Goal: Navigation & Orientation: Understand site structure

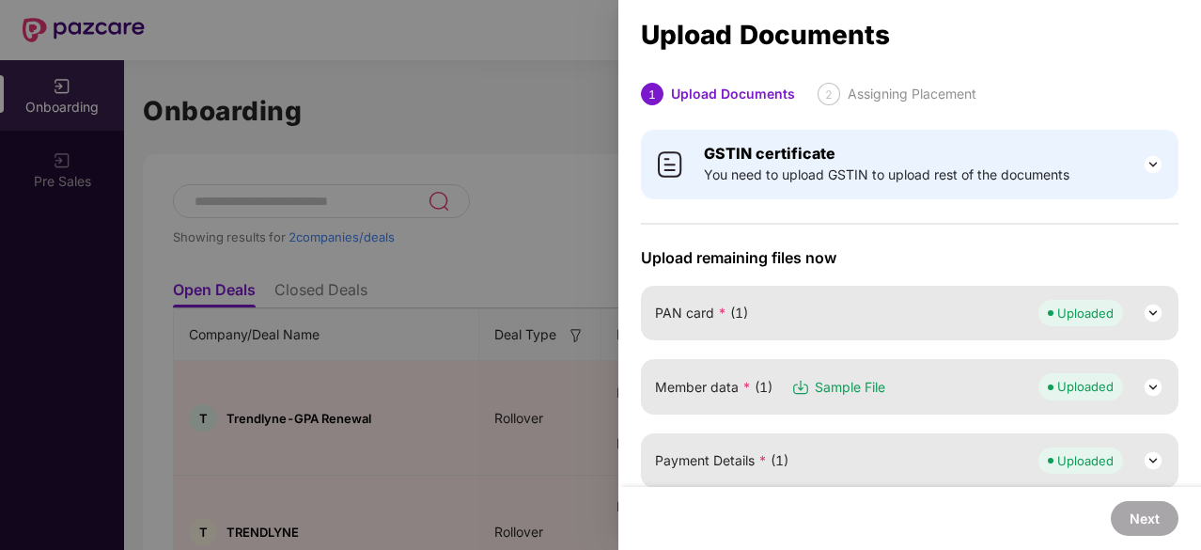
scroll to position [107, 0]
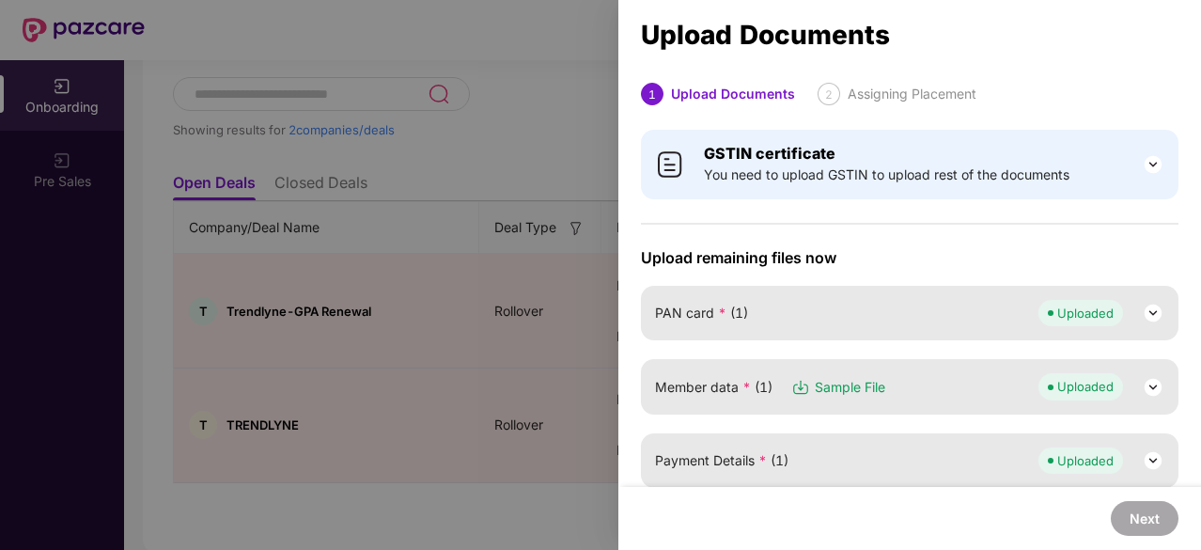
click at [257, 275] on div at bounding box center [600, 275] width 1201 height 550
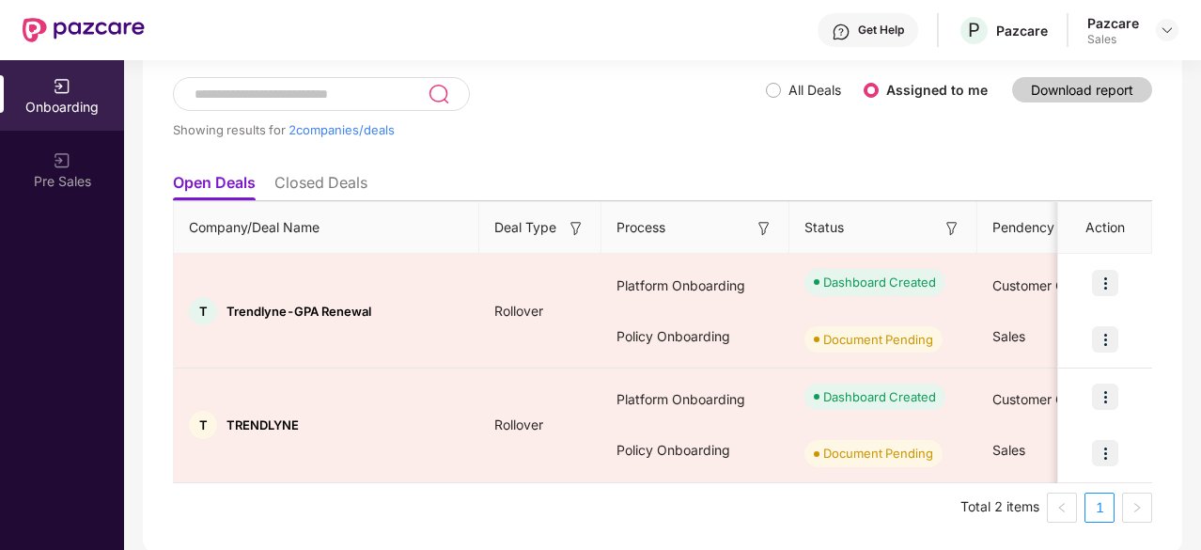
click at [310, 180] on li "Closed Deals" at bounding box center [320, 186] width 93 height 27
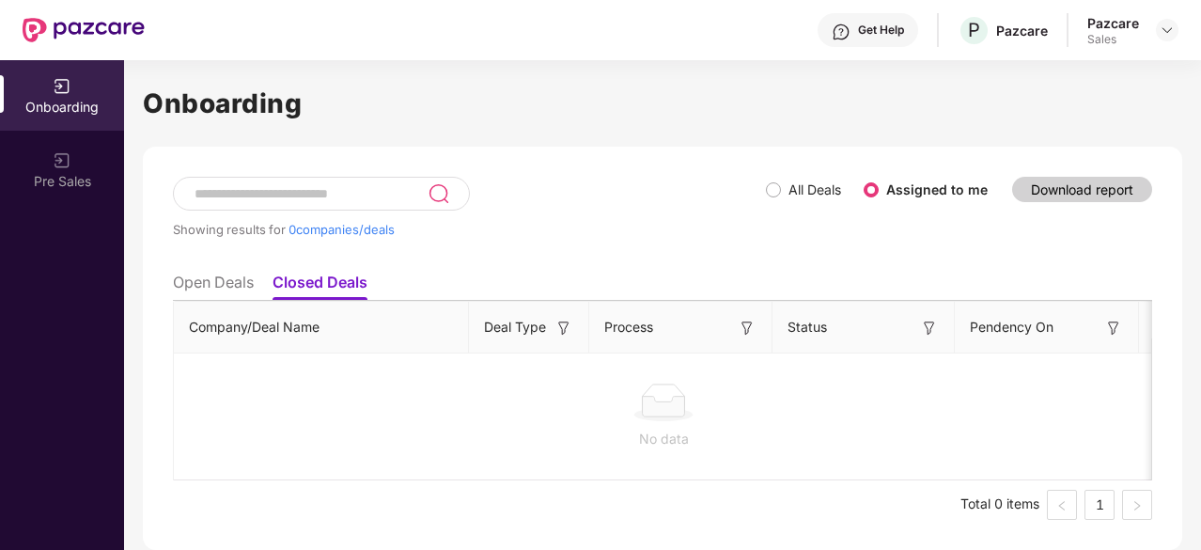
scroll to position [0, 0]
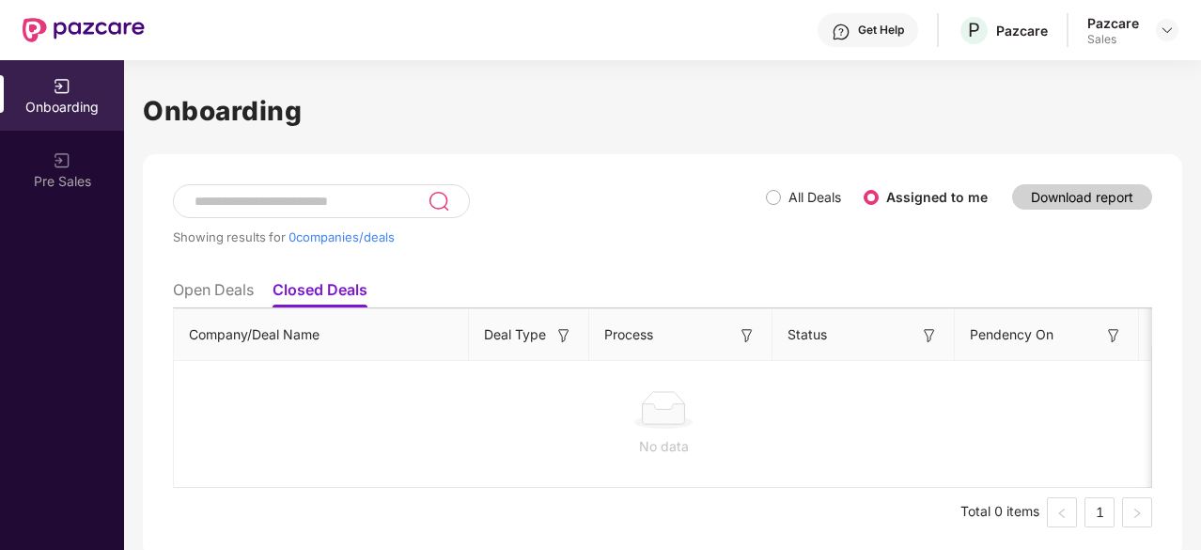
click at [310, 180] on div "Showing results for 0 companies/deals All Deals Assigned to me Download report …" at bounding box center [662, 355] width 1039 height 403
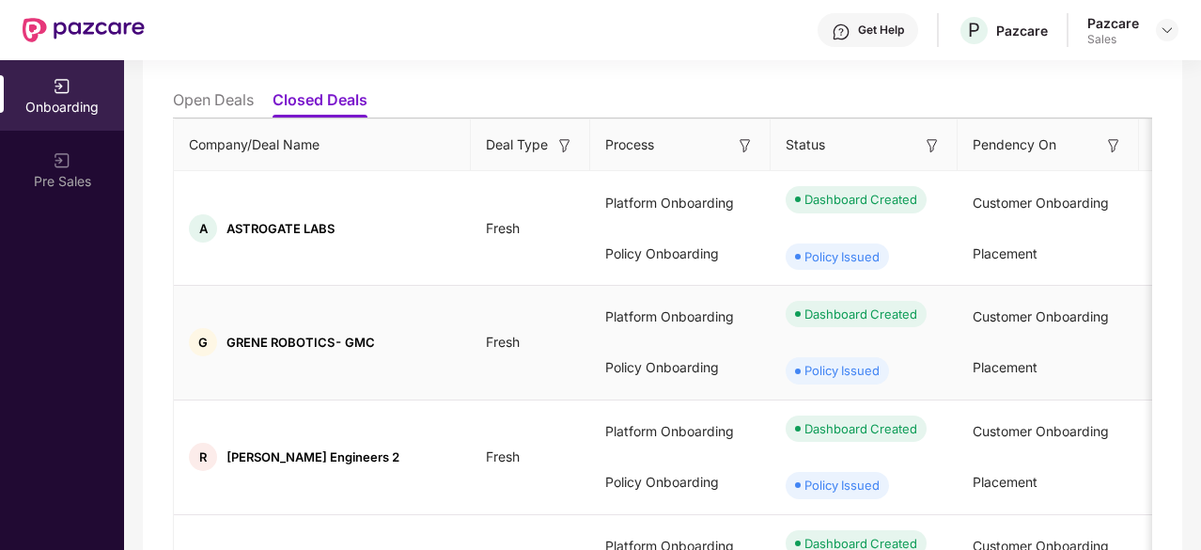
scroll to position [188, 0]
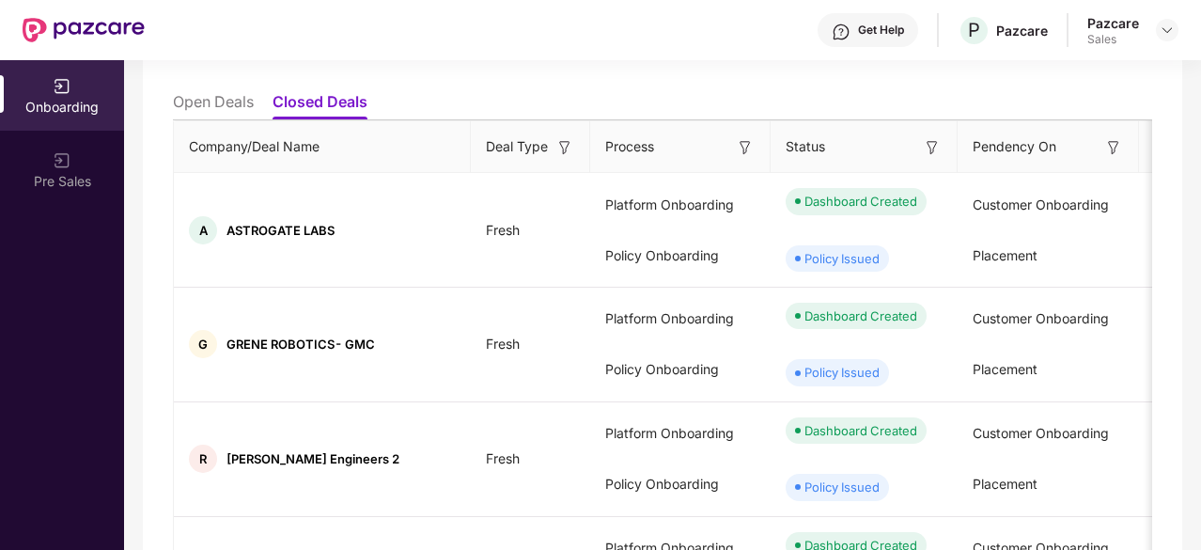
click at [228, 106] on li "Open Deals" at bounding box center [213, 105] width 81 height 27
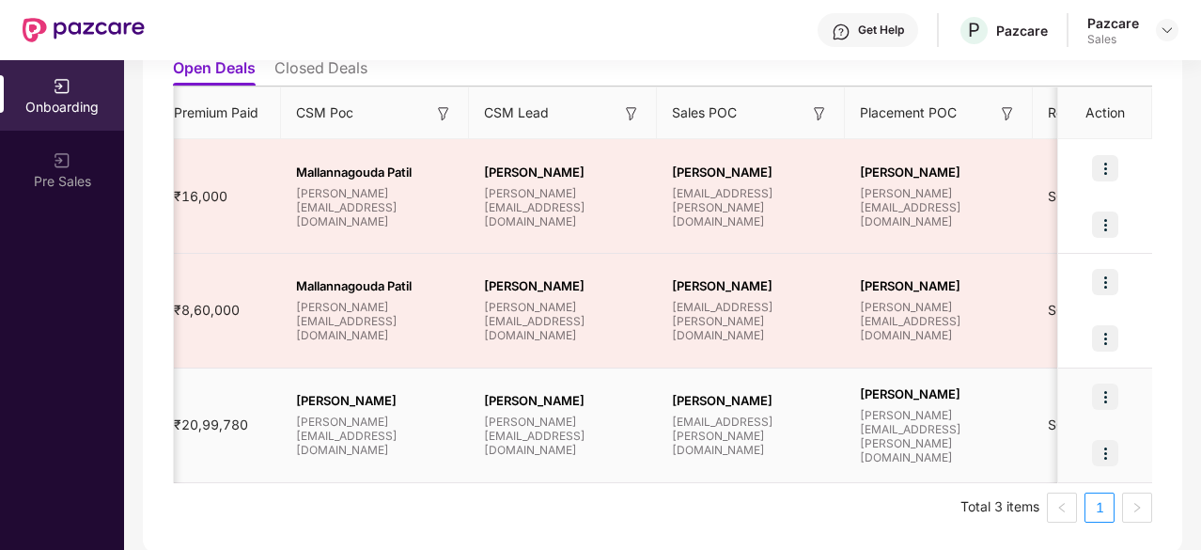
scroll to position [0, 1643]
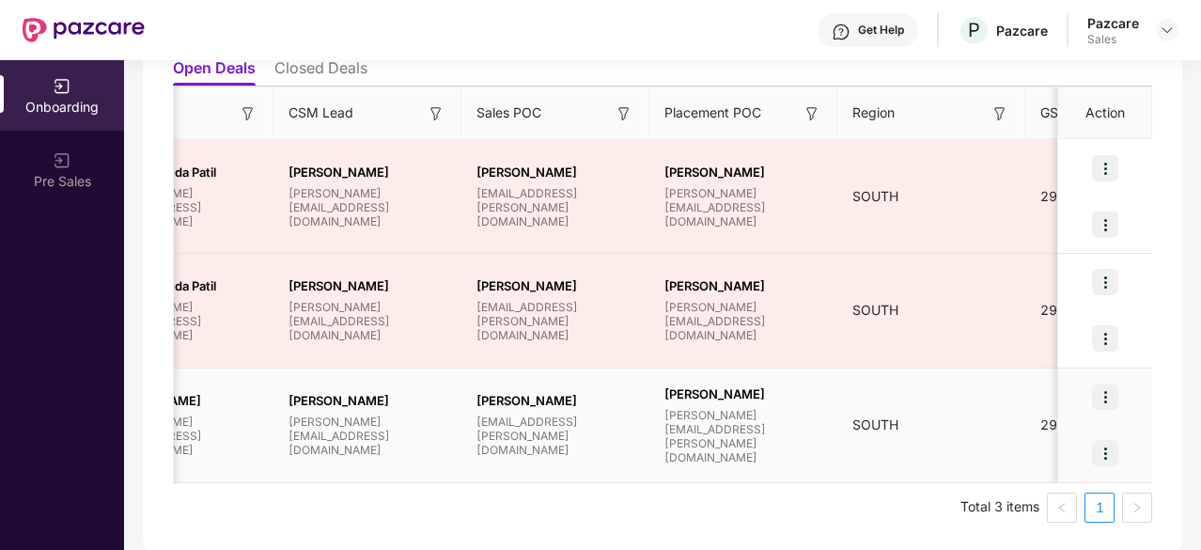
click at [1105, 395] on img at bounding box center [1105, 396] width 26 height 26
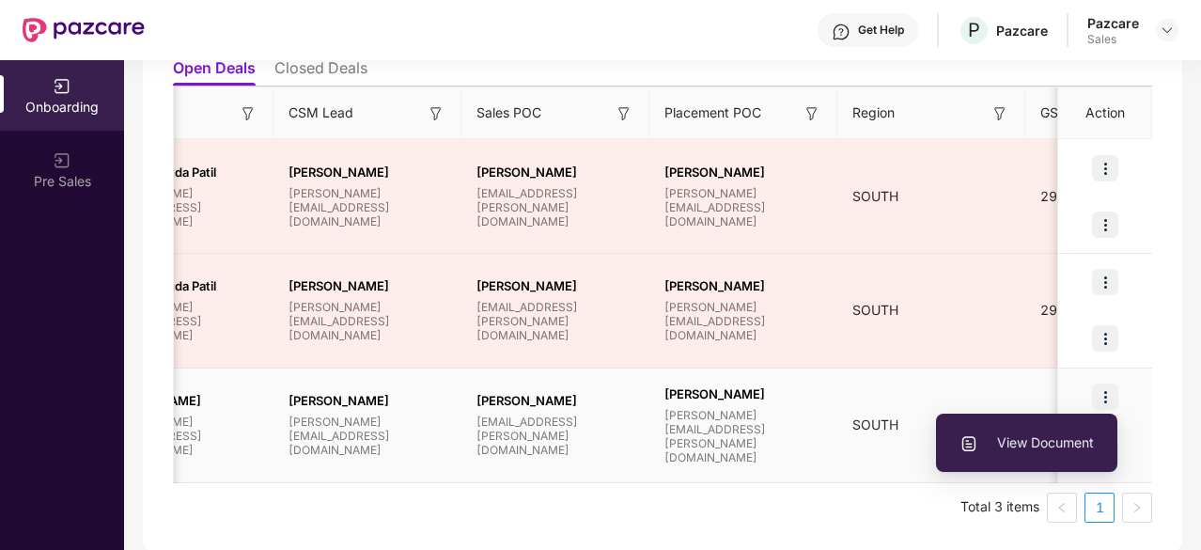
click at [1041, 441] on span "View Document" at bounding box center [1026, 442] width 134 height 21
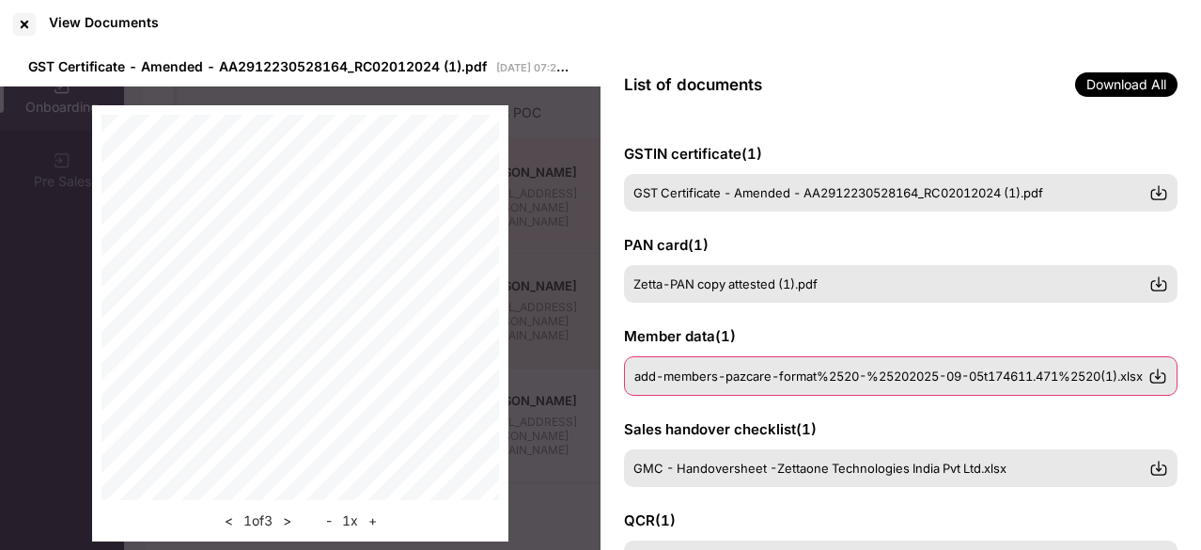
click at [1161, 379] on img at bounding box center [1157, 375] width 19 height 19
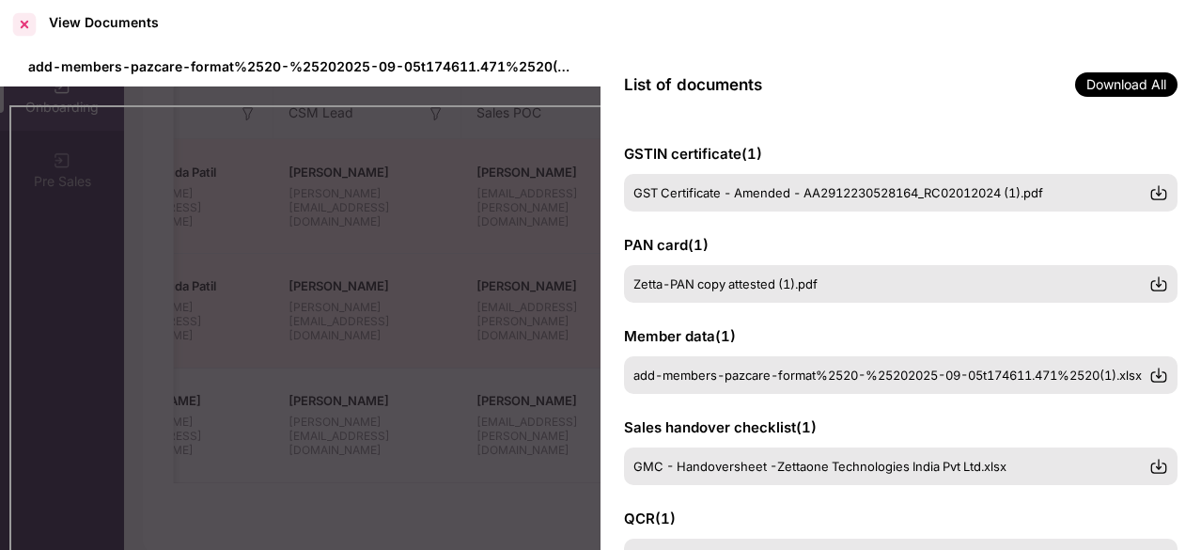
click at [28, 22] on div at bounding box center [24, 24] width 30 height 30
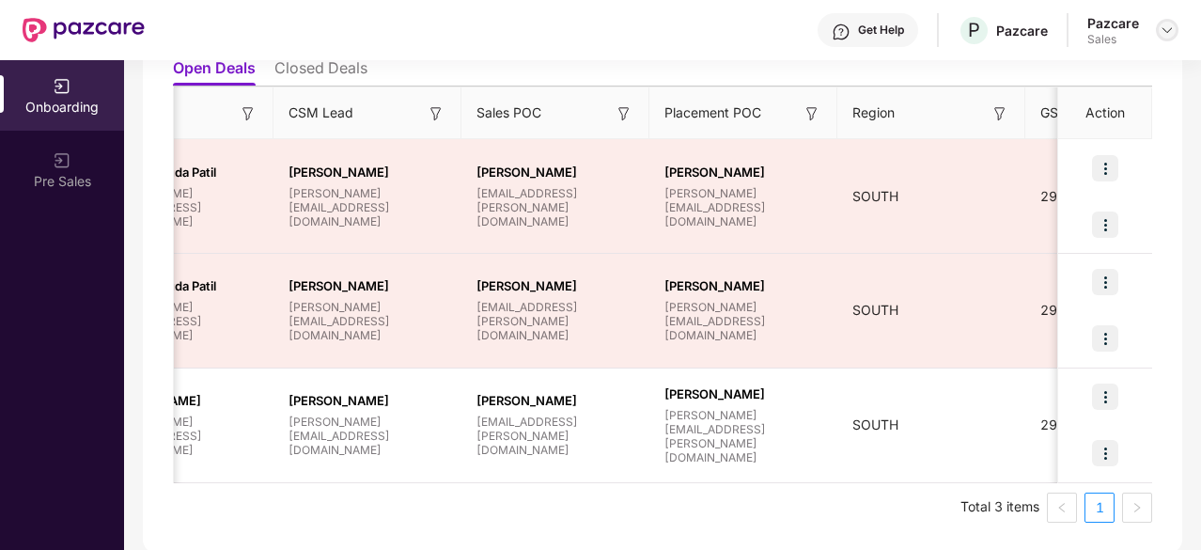
click at [1163, 30] on img at bounding box center [1166, 30] width 15 height 15
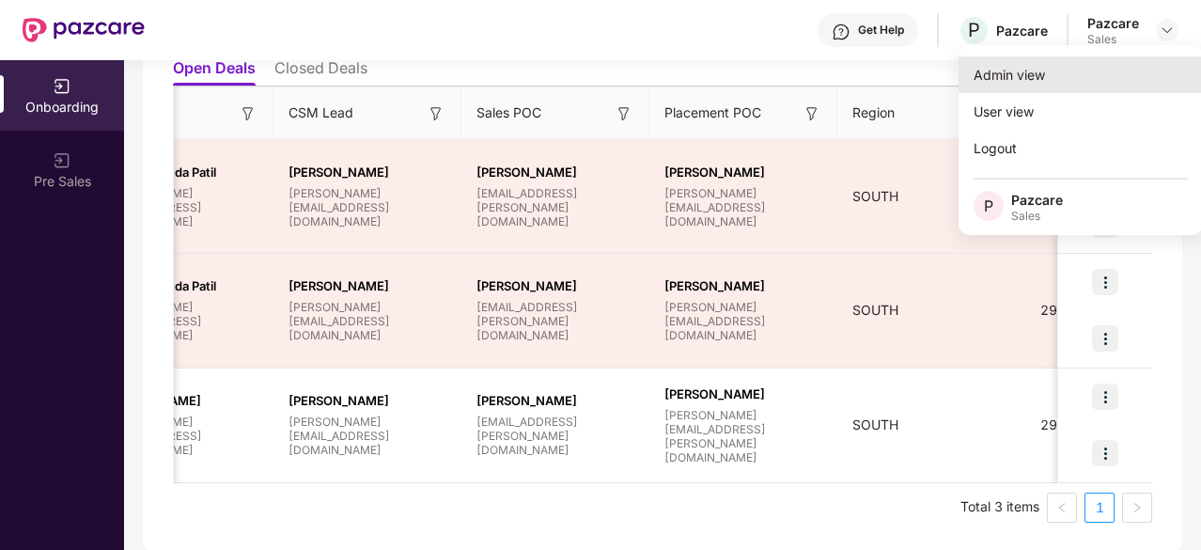
click at [1096, 82] on div "Admin view" at bounding box center [1080, 74] width 244 height 37
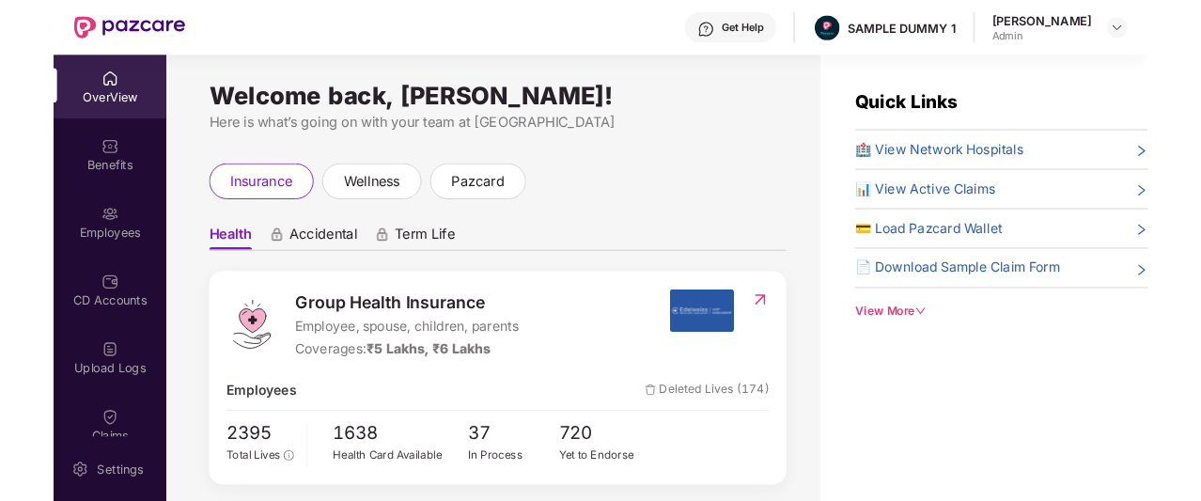
scroll to position [615, 0]
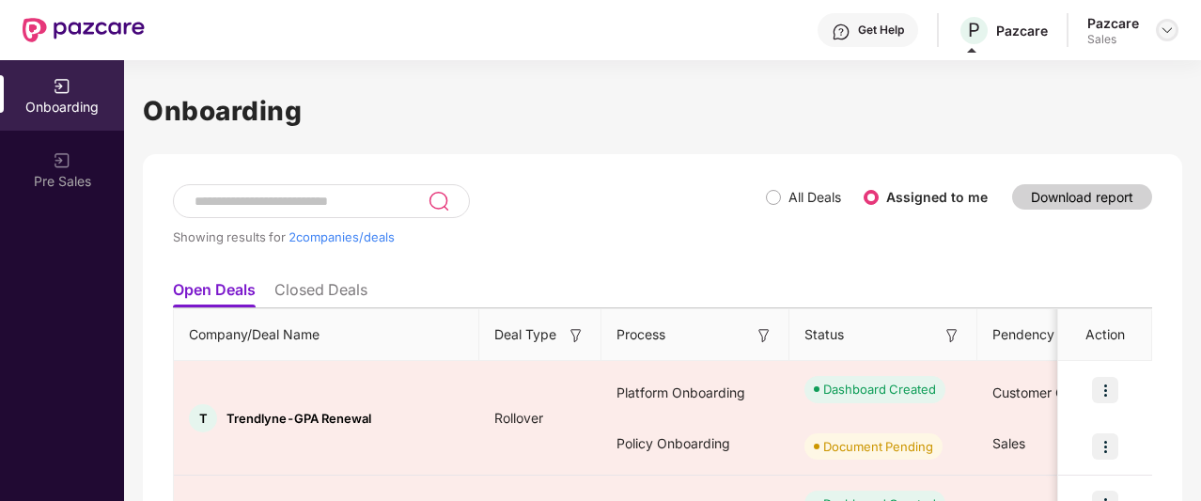
click at [1171, 37] on img at bounding box center [1166, 30] width 15 height 15
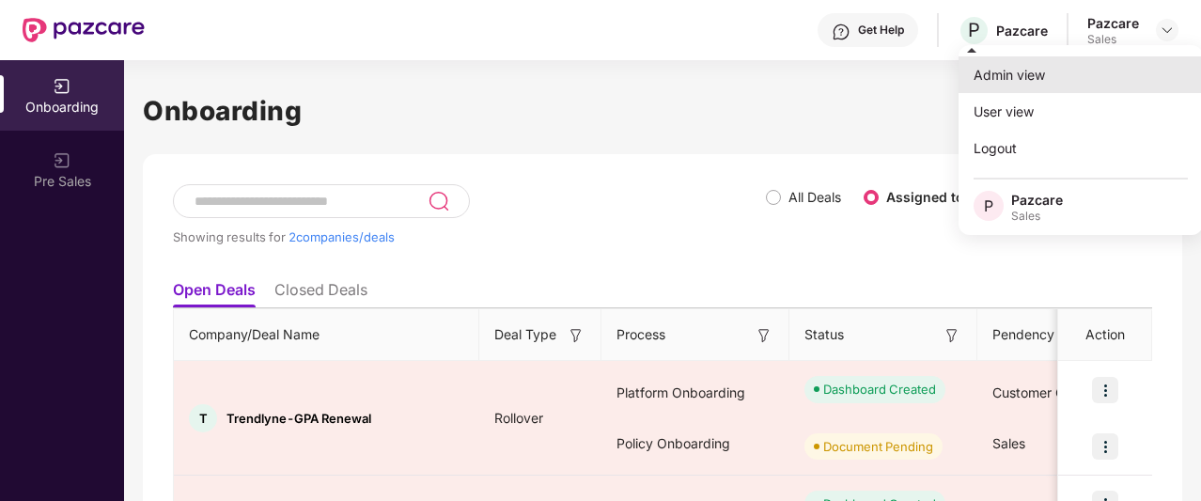
click at [1052, 72] on div "Admin view" at bounding box center [1080, 74] width 244 height 37
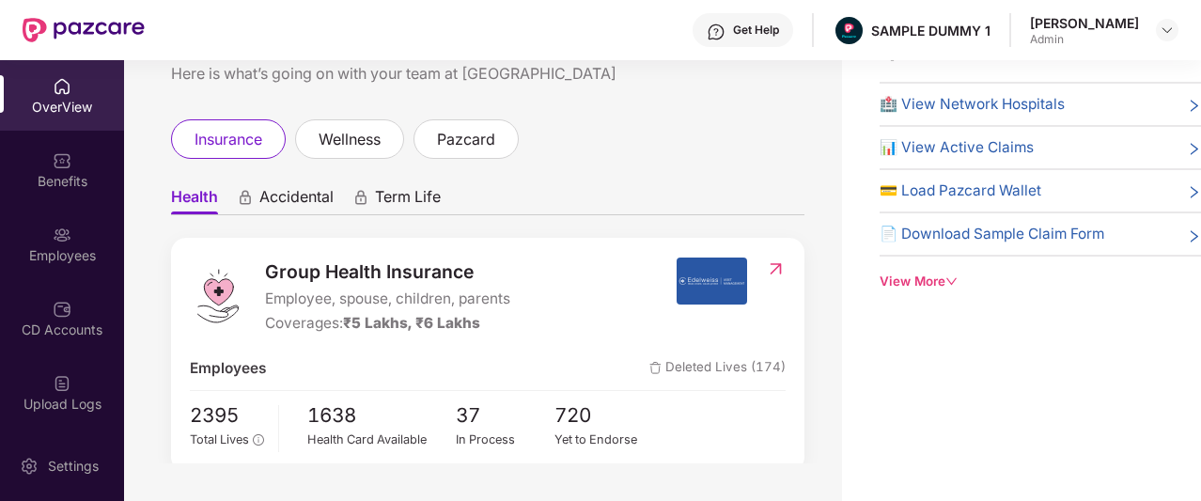
scroll to position [1, 0]
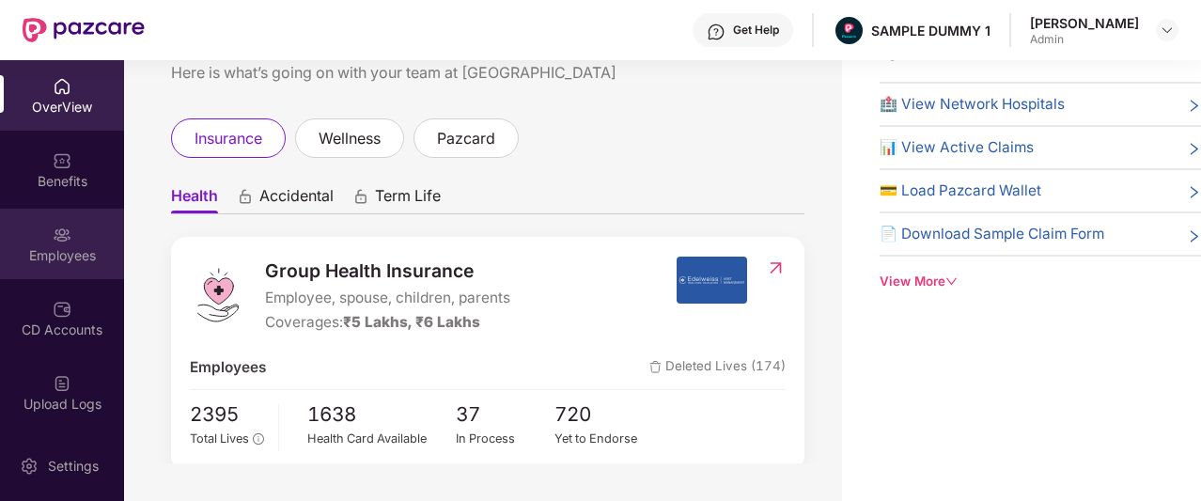
click at [71, 242] on div "Employees" at bounding box center [62, 244] width 124 height 70
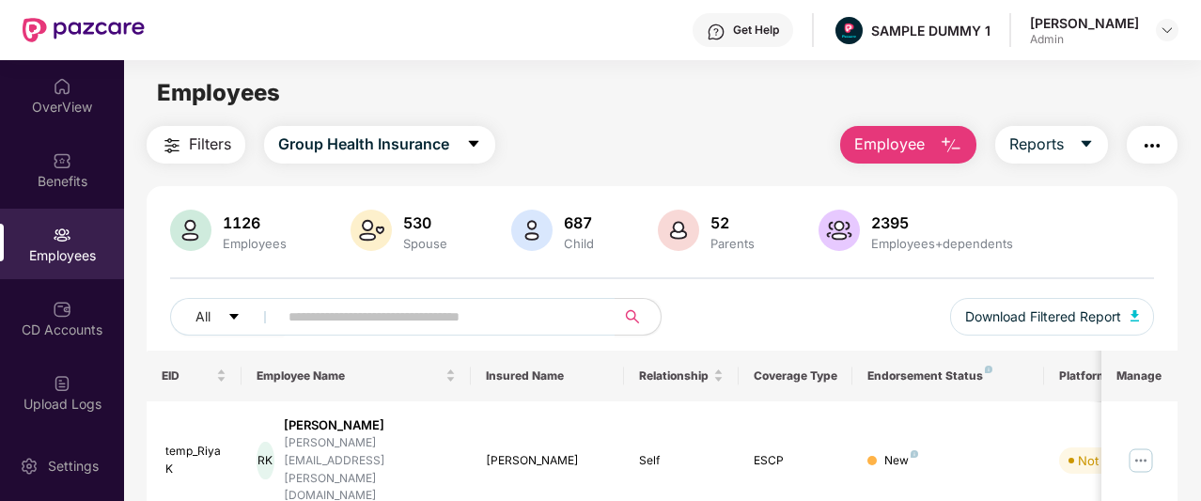
click at [943, 143] on img "button" at bounding box center [951, 145] width 23 height 23
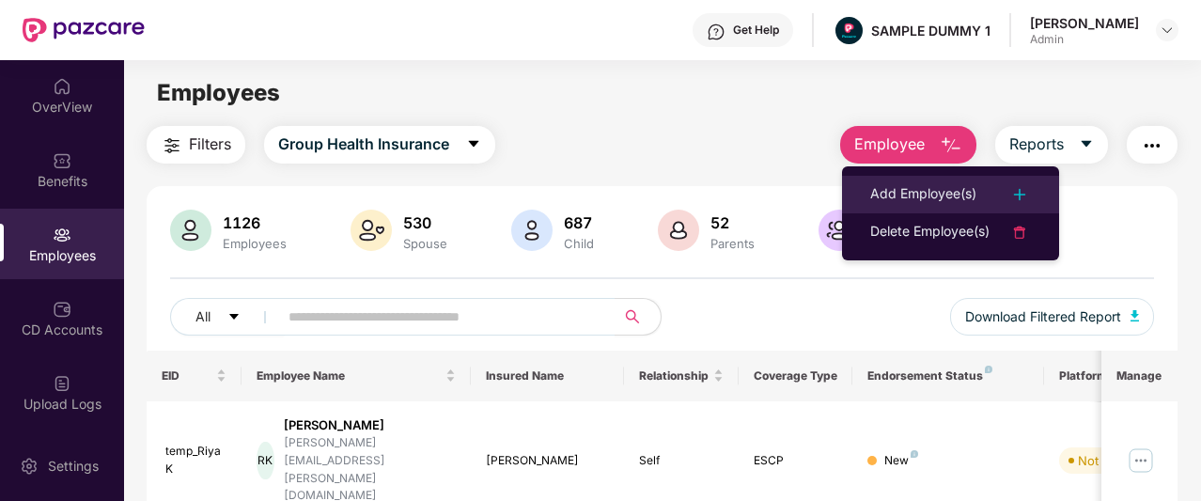
click at [941, 198] on div "Add Employee(s)" at bounding box center [923, 194] width 106 height 23
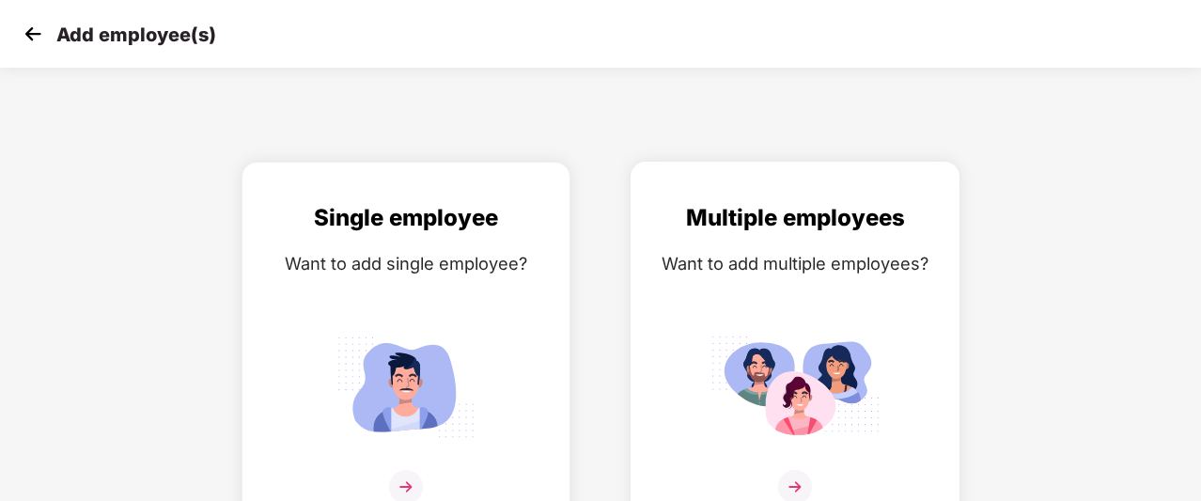
scroll to position [30, 0]
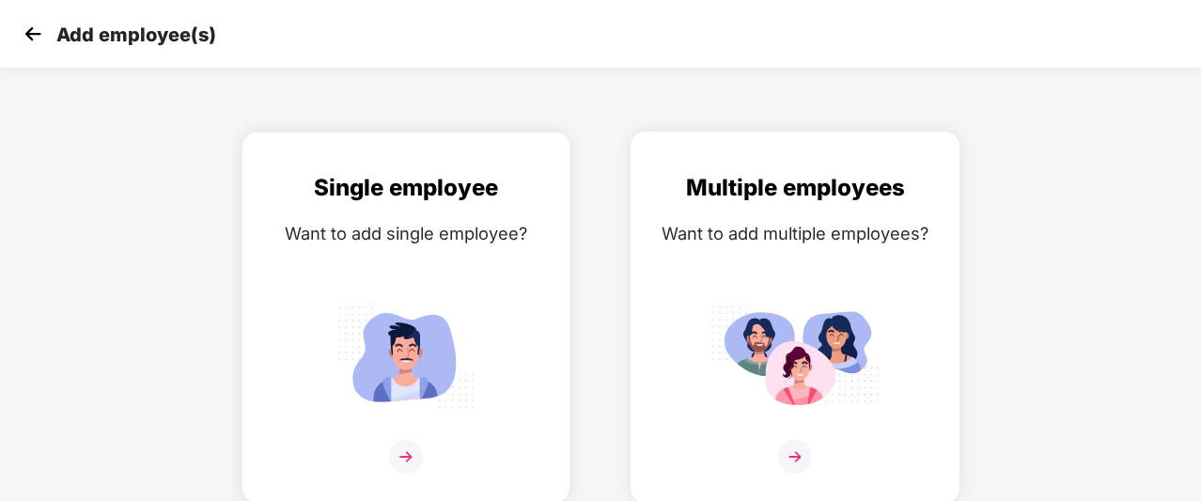
click at [791, 458] on img at bounding box center [795, 457] width 34 height 34
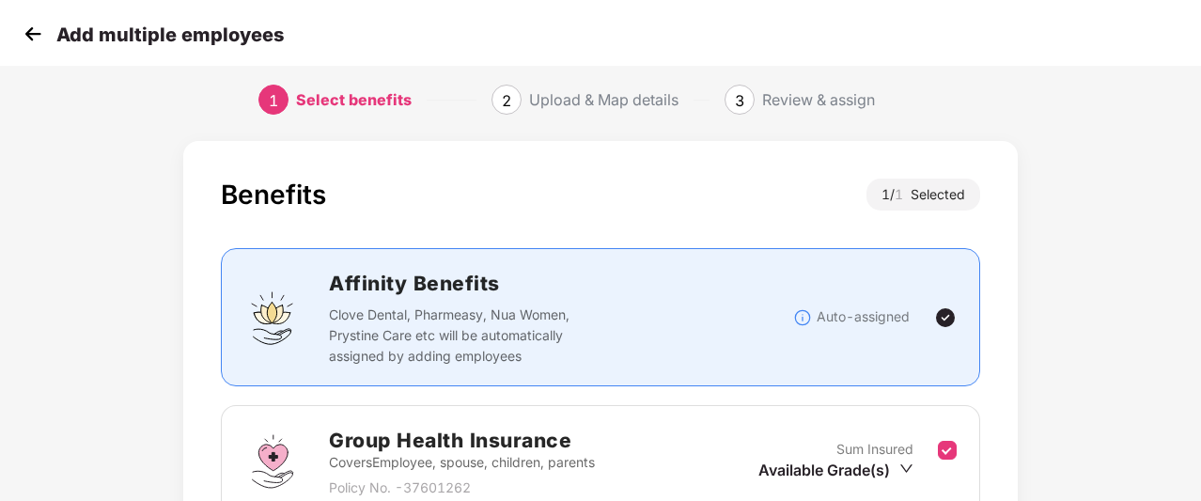
scroll to position [30, 0]
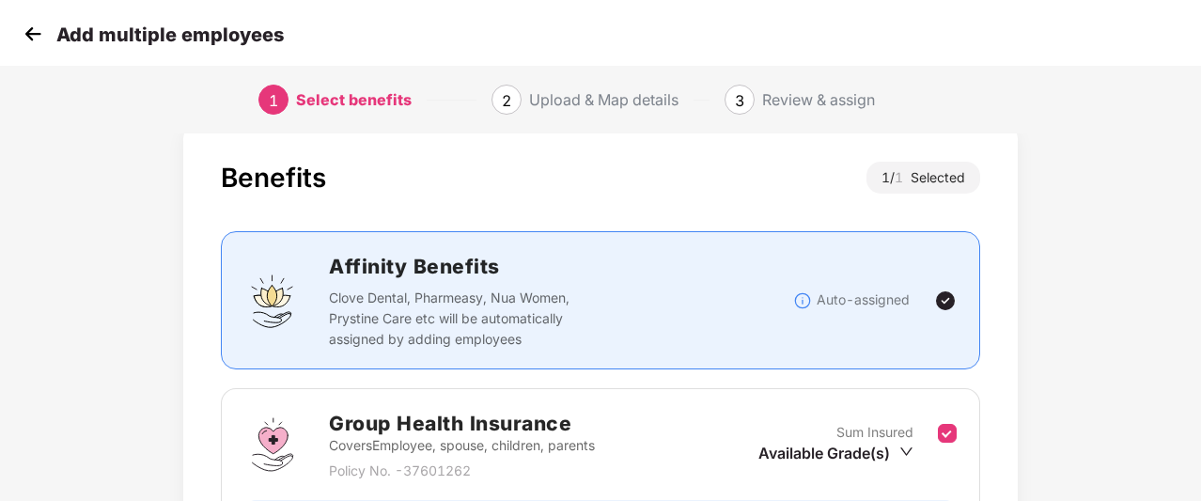
click at [41, 45] on img at bounding box center [33, 34] width 28 height 28
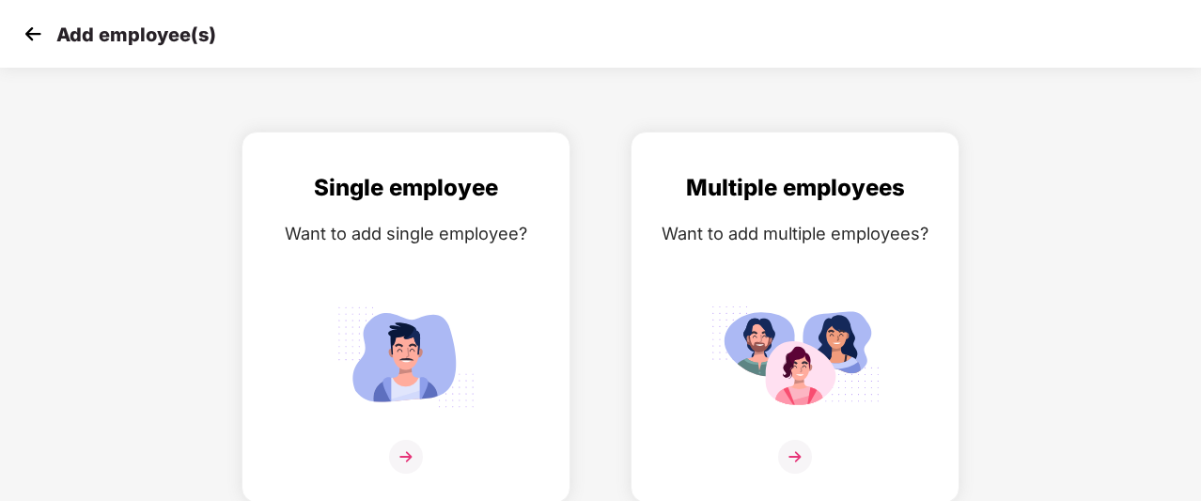
click at [41, 45] on img at bounding box center [33, 34] width 28 height 28
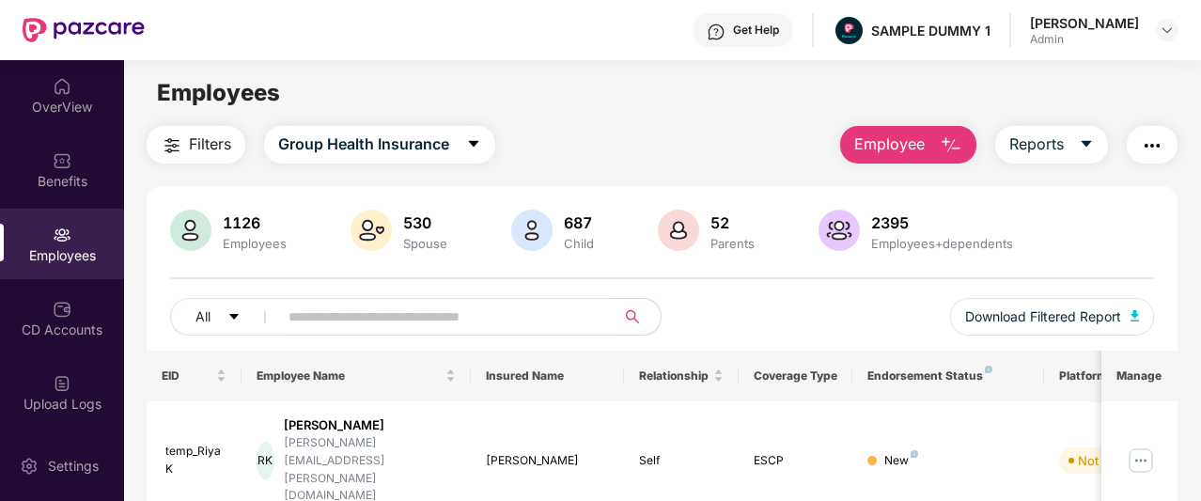
click at [1157, 141] on img "button" at bounding box center [1152, 145] width 23 height 23
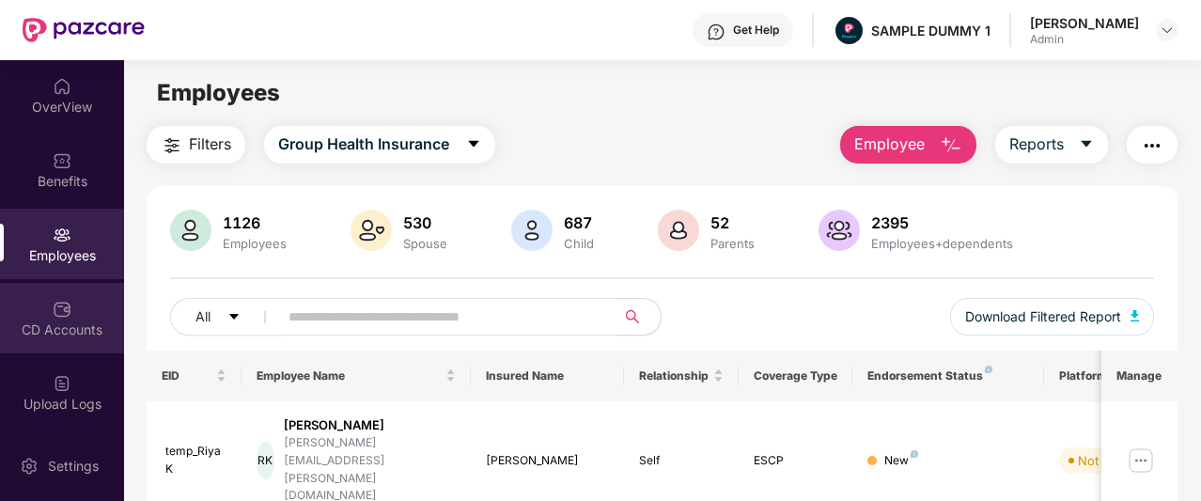
click at [81, 329] on div "CD Accounts" at bounding box center [62, 329] width 124 height 19
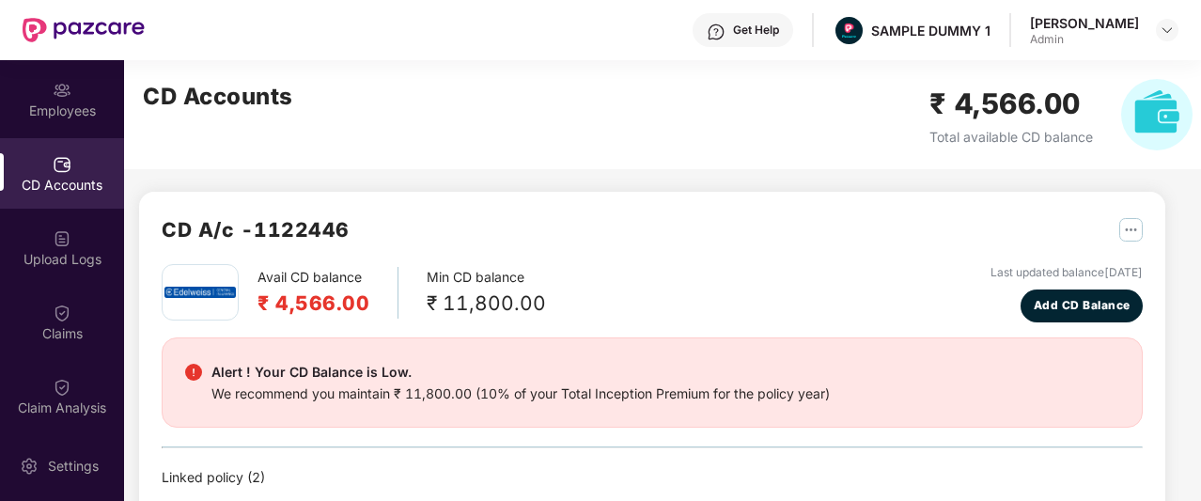
scroll to position [146, 0]
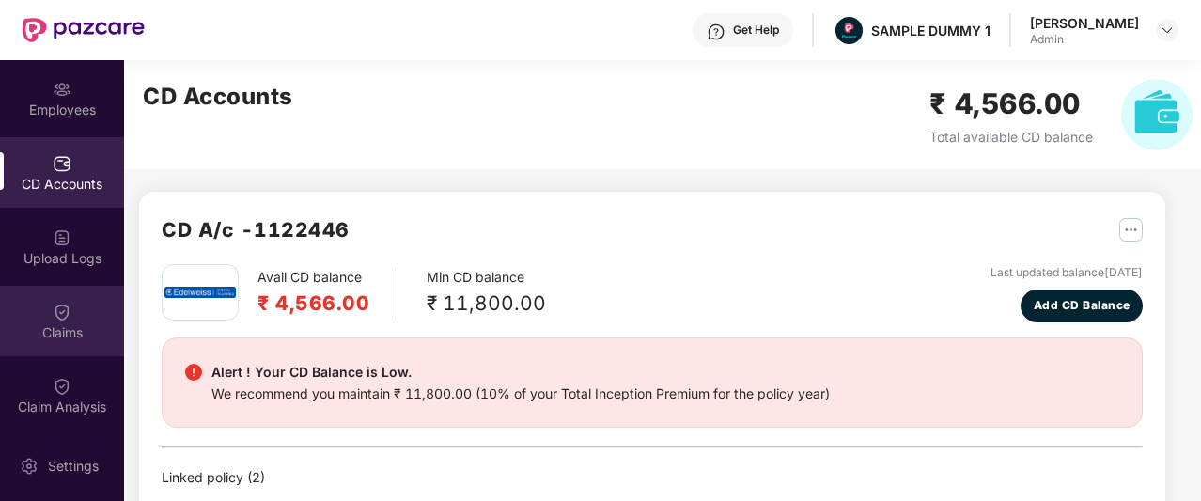
click at [87, 303] on div "Claims" at bounding box center [62, 321] width 124 height 70
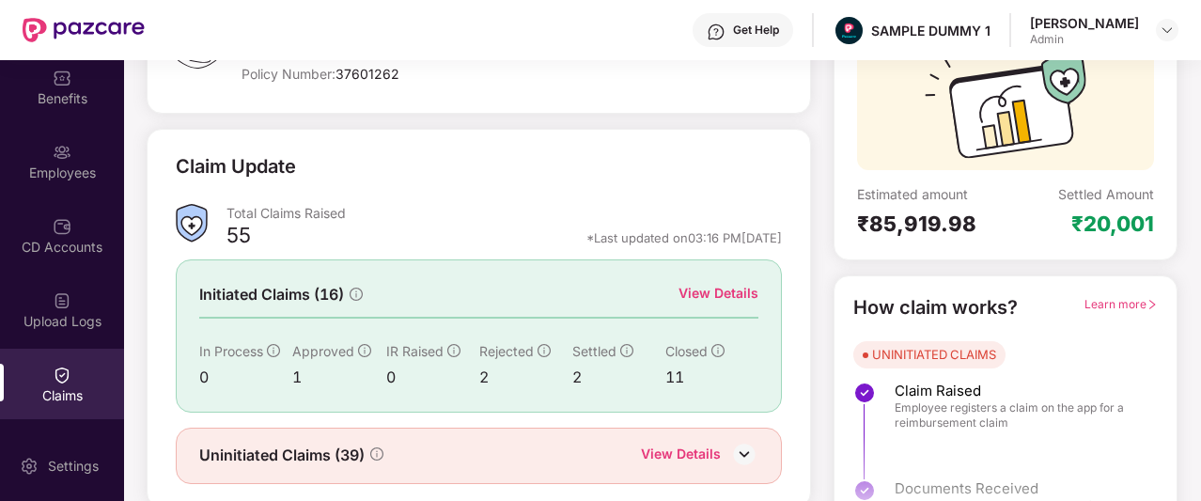
scroll to position [180, 0]
click at [684, 299] on div "View Details" at bounding box center [718, 292] width 80 height 21
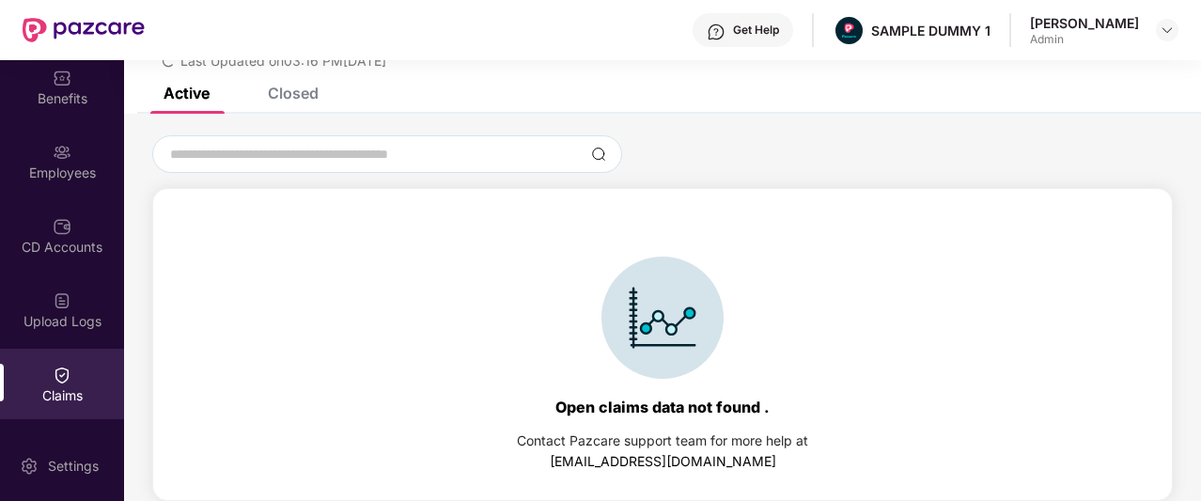
scroll to position [86, 0]
click at [289, 112] on div "Closed" at bounding box center [279, 92] width 79 height 41
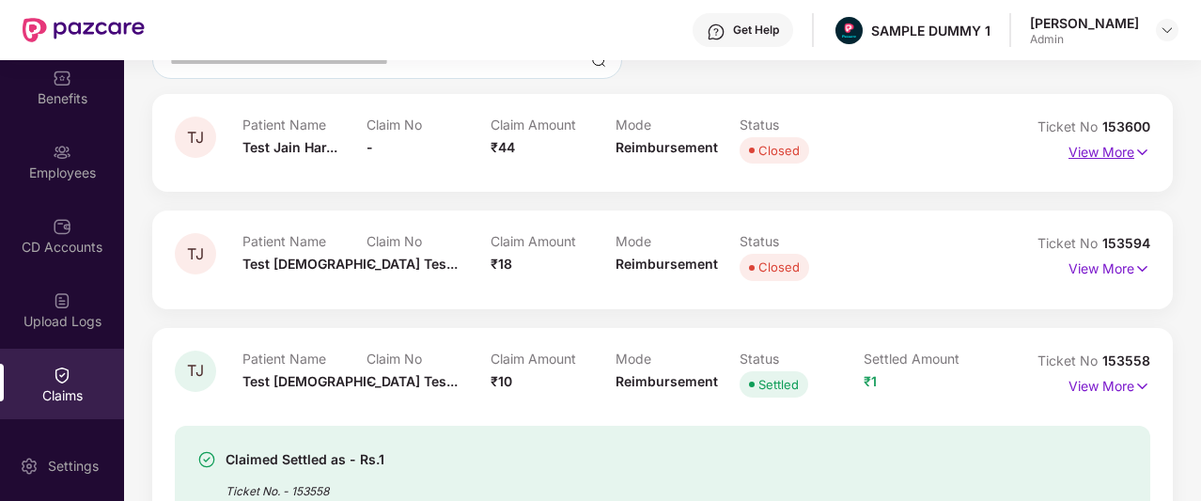
click at [1111, 156] on p "View More" at bounding box center [1109, 149] width 82 height 25
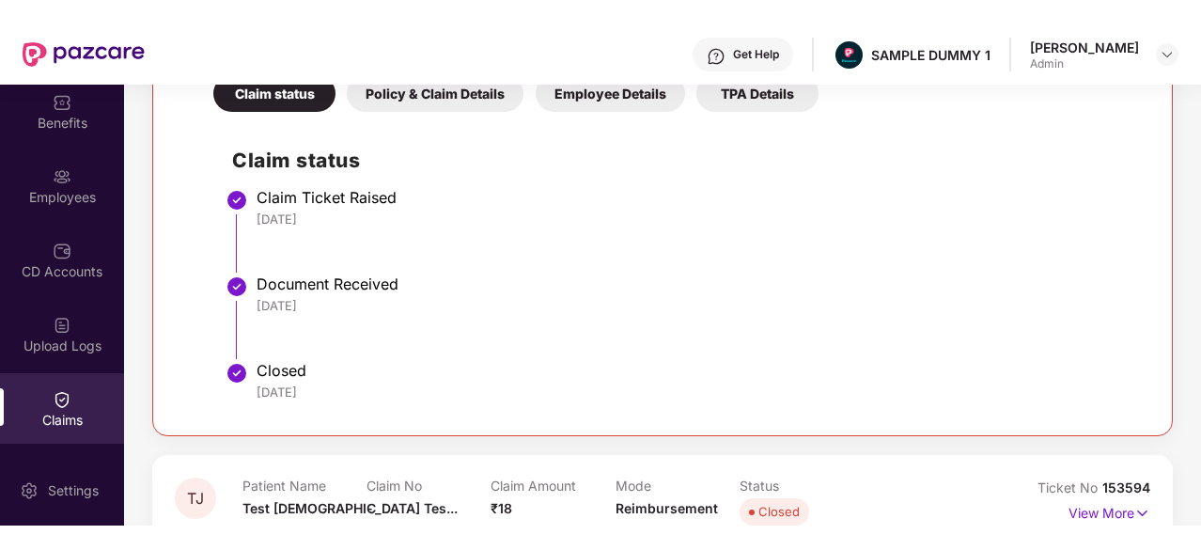
scroll to position [428, 0]
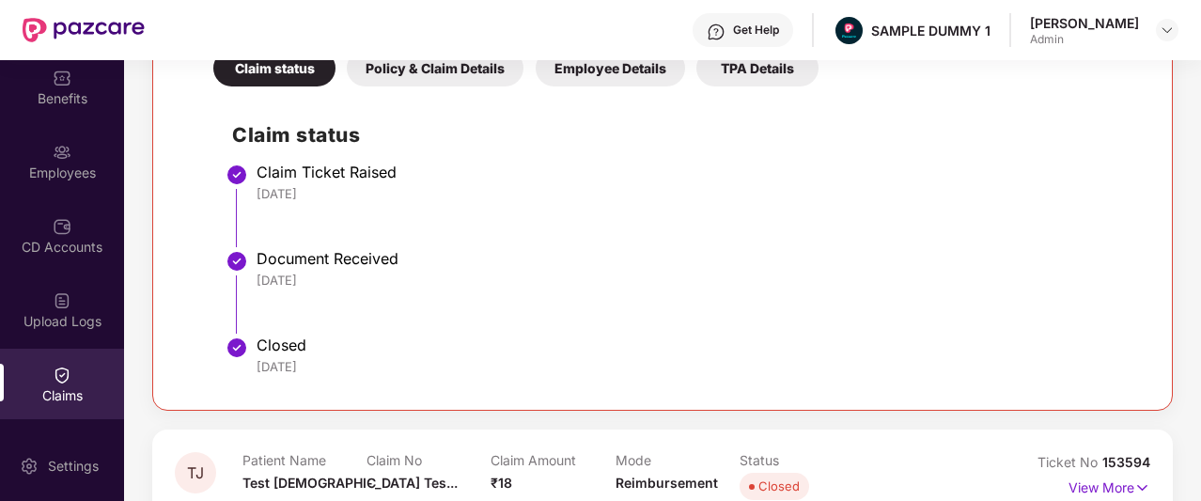
click at [760, 37] on div "Get Help" at bounding box center [756, 30] width 46 height 15
